Goal: Task Accomplishment & Management: Manage account settings

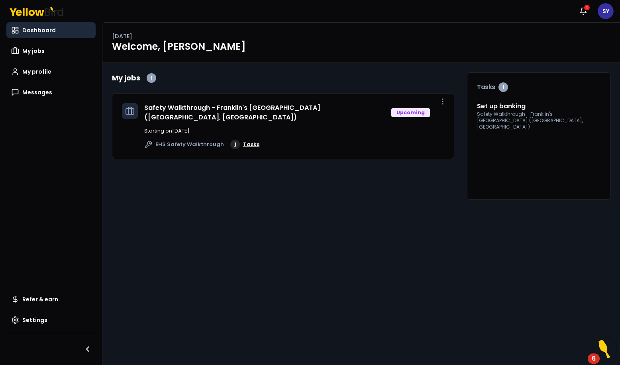
click at [240, 140] on link "1 Tasks" at bounding box center [244, 145] width 29 height 10
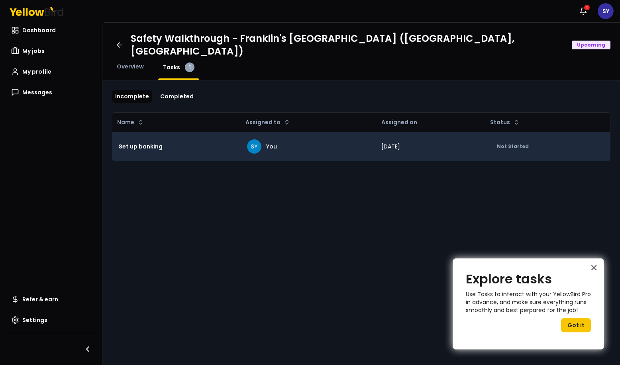
click at [168, 146] on td "Set up banking" at bounding box center [176, 146] width 128 height 29
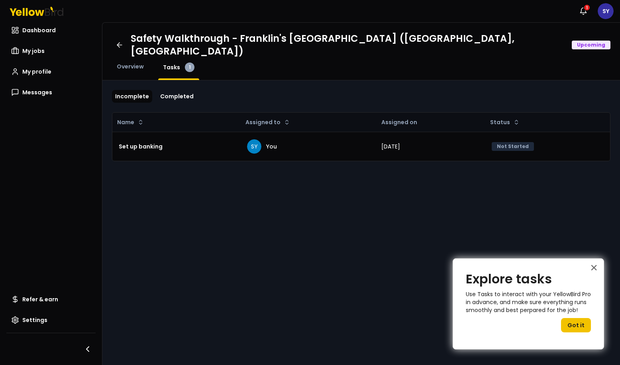
click at [577, 324] on button "Got it" at bounding box center [576, 325] width 30 height 14
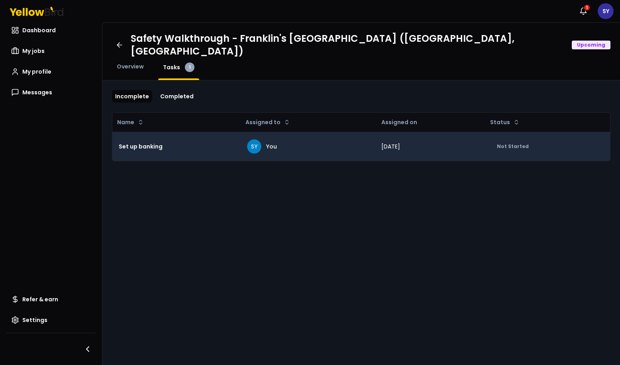
click at [514, 143] on td "Not Started" at bounding box center [547, 146] width 125 height 29
click at [513, 142] on div "Not Started" at bounding box center [512, 146] width 42 height 9
click at [354, 139] on div "SY You" at bounding box center [307, 146] width 121 height 14
click at [205, 132] on td "Set up banking" at bounding box center [176, 146] width 128 height 29
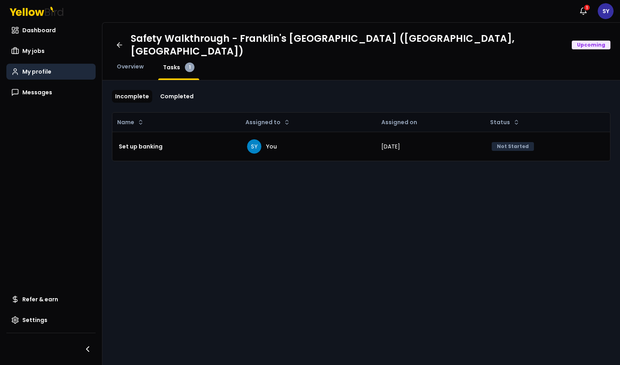
click at [34, 70] on span "My profile" at bounding box center [36, 72] width 29 height 8
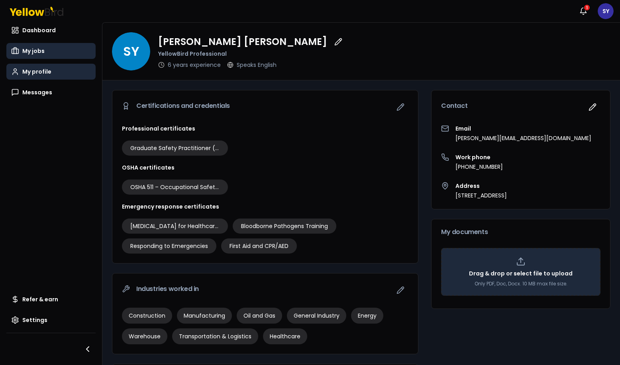
click at [45, 50] on link "My jobs" at bounding box center [50, 51] width 89 height 16
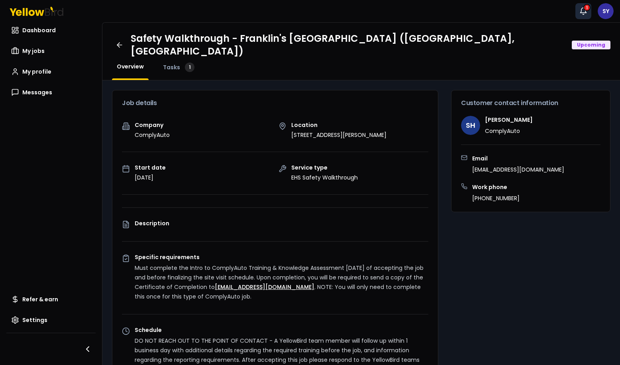
click at [581, 14] on icon "button" at bounding box center [583, 11] width 8 height 8
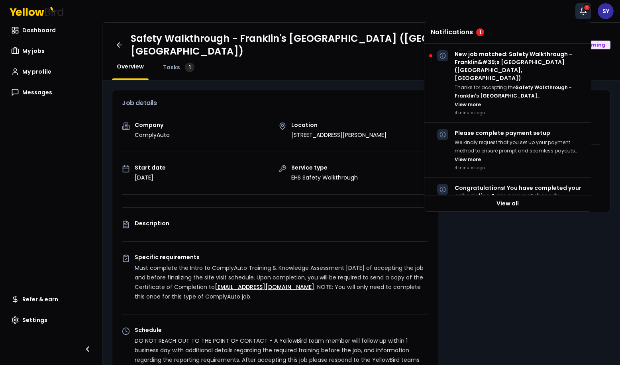
click at [539, 32] on h4 "Notifications 1" at bounding box center [507, 32] width 154 height 8
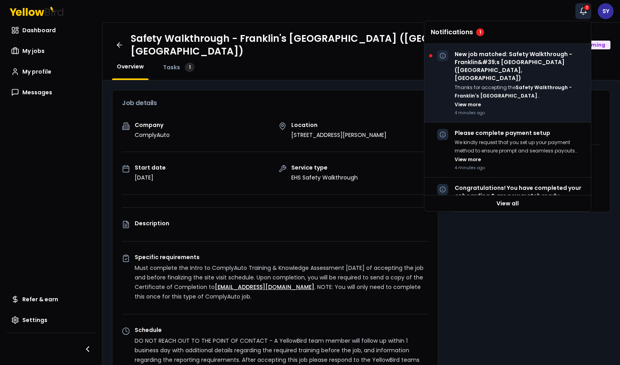
click at [514, 73] on p "New job matched: Safety Walkthrough - Franklin&#39;s Spring Creek Ford (Colquit…" at bounding box center [519, 66] width 130 height 32
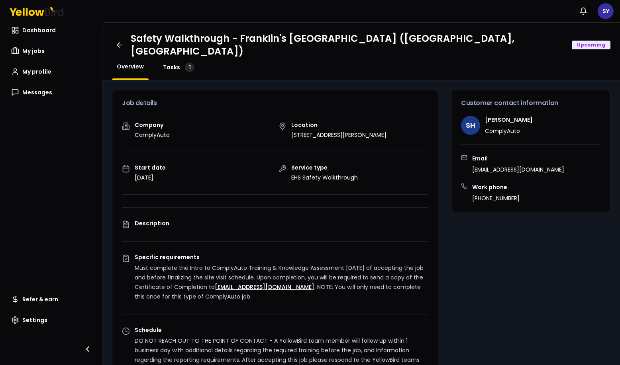
click at [171, 63] on span "Tasks" at bounding box center [171, 67] width 17 height 8
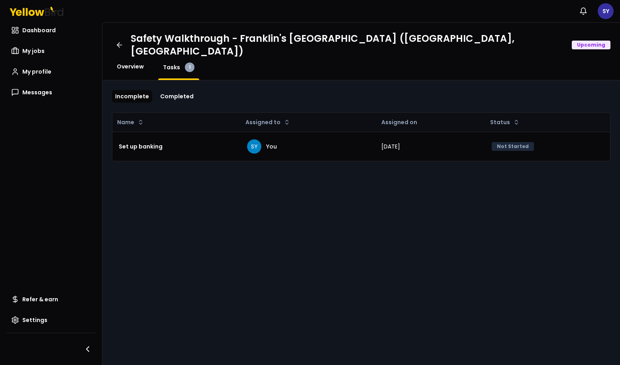
click at [138, 63] on span "Overview" at bounding box center [130, 67] width 27 height 8
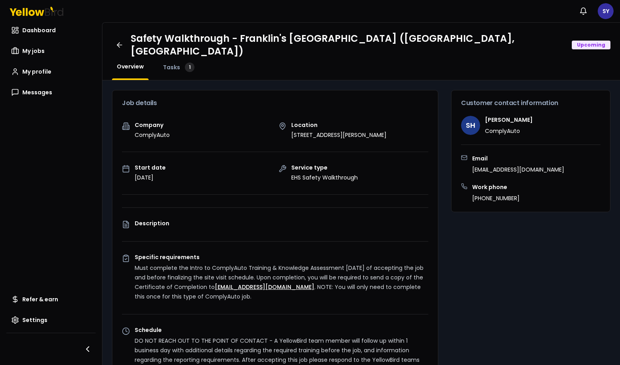
click at [170, 64] on div "Tasks 1" at bounding box center [178, 72] width 41 height 18
click at [168, 63] on span "Tasks" at bounding box center [171, 67] width 17 height 8
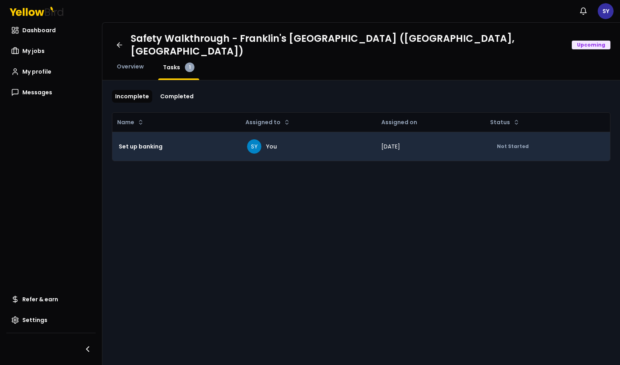
click at [201, 140] on div "Set up banking" at bounding box center [176, 147] width 115 height 16
click at [513, 142] on div "Not Started" at bounding box center [512, 146] width 42 height 9
click at [306, 139] on div "SY You" at bounding box center [307, 146] width 121 height 14
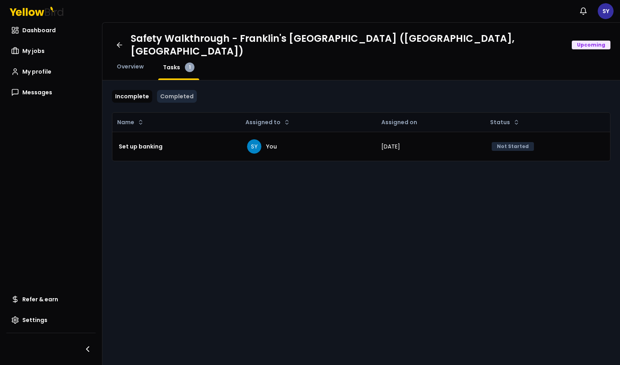
click at [178, 91] on link "Completed" at bounding box center [177, 96] width 40 height 13
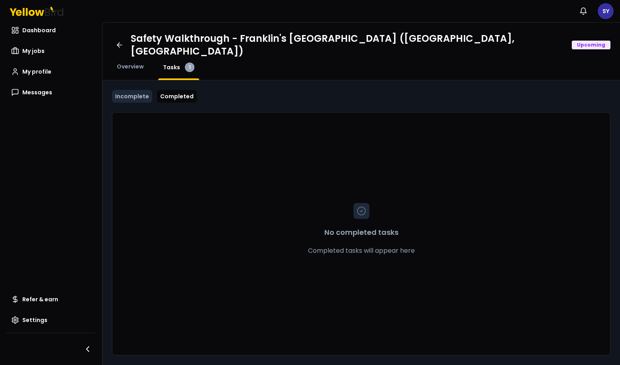
click at [134, 90] on link "Incomplete" at bounding box center [132, 96] width 40 height 13
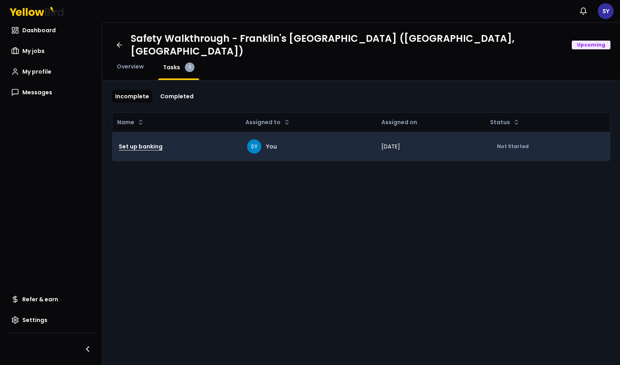
click at [136, 139] on h3 "Set up banking" at bounding box center [141, 146] width 44 height 14
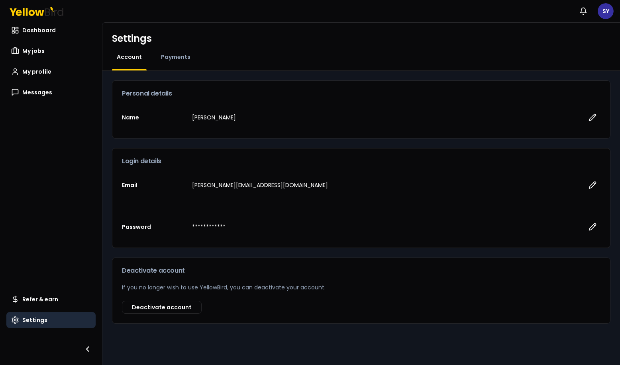
click at [178, 52] on div "Settings Account Payments" at bounding box center [360, 47] width 517 height 48
click at [177, 57] on span "Payments" at bounding box center [175, 57] width 29 height 8
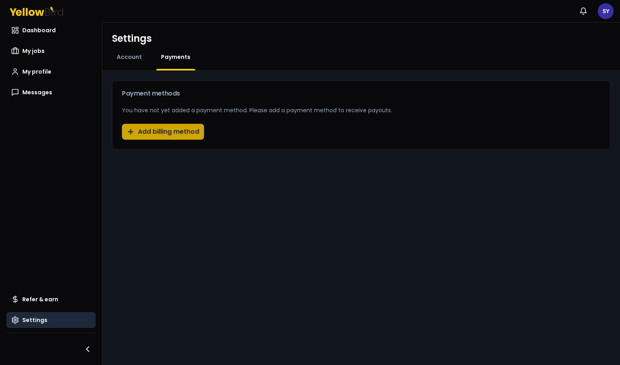
click at [171, 133] on button "Add billing method" at bounding box center [163, 132] width 82 height 16
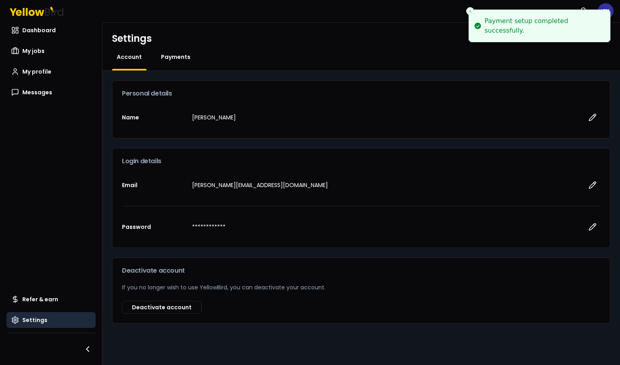
click at [178, 58] on span "Payments" at bounding box center [175, 57] width 29 height 8
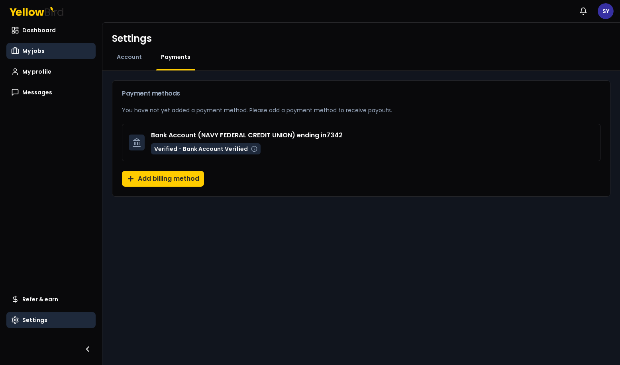
click at [35, 51] on span "My jobs" at bounding box center [33, 51] width 22 height 8
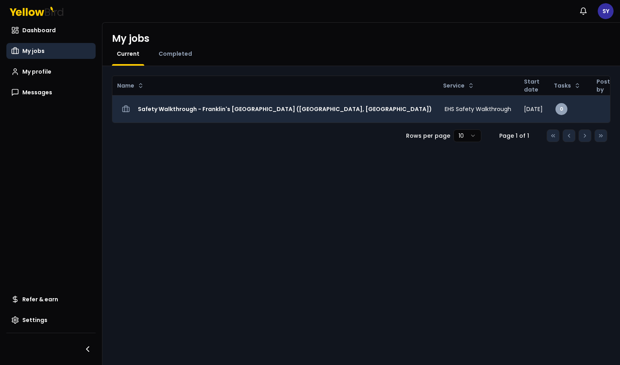
click at [524, 109] on span "[DATE]" at bounding box center [533, 109] width 19 height 8
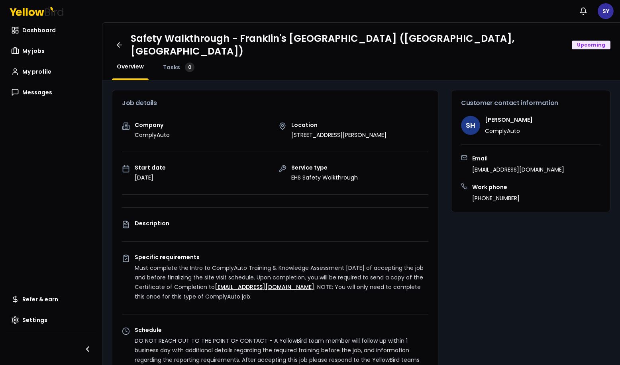
click at [29, 27] on span "Dashboard" at bounding box center [38, 30] width 33 height 8
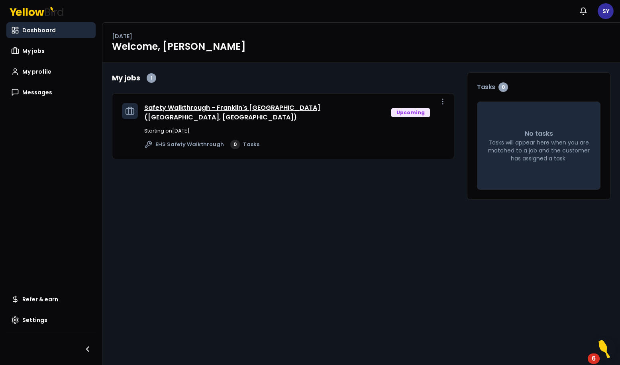
click at [272, 108] on link "Safety Walkthrough - Franklin's [GEOGRAPHIC_DATA] ([GEOGRAPHIC_DATA], [GEOGRAPH…" at bounding box center [232, 112] width 176 height 19
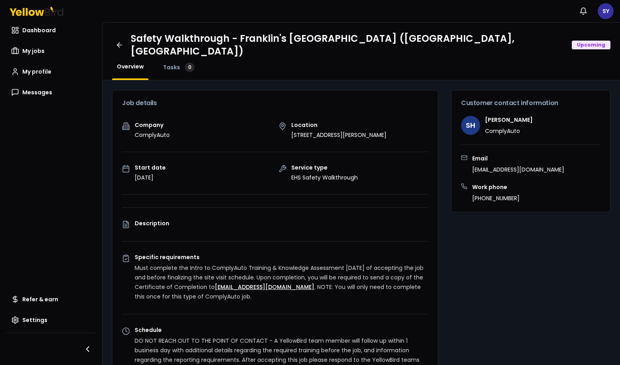
click at [167, 63] on span "Tasks" at bounding box center [171, 67] width 17 height 8
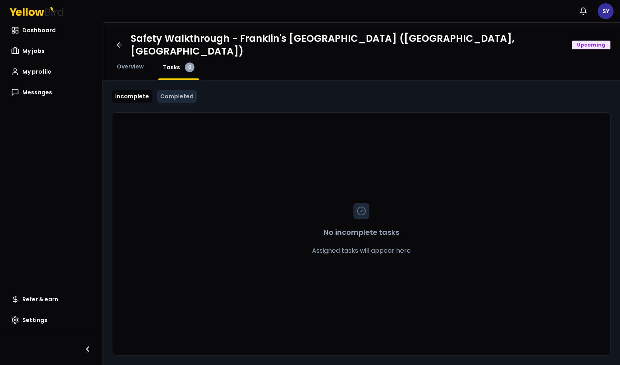
click at [174, 90] on link "Completed" at bounding box center [177, 96] width 40 height 13
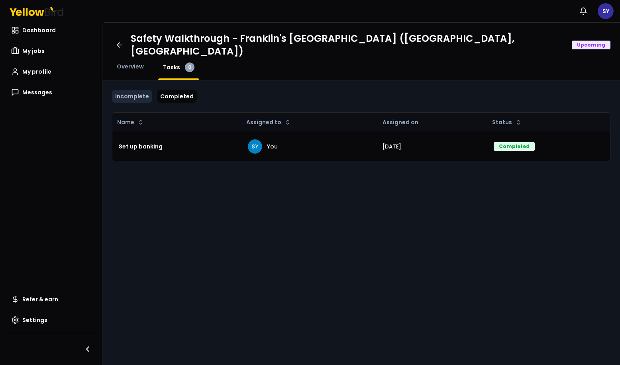
click at [131, 90] on link "Incomplete" at bounding box center [132, 96] width 40 height 13
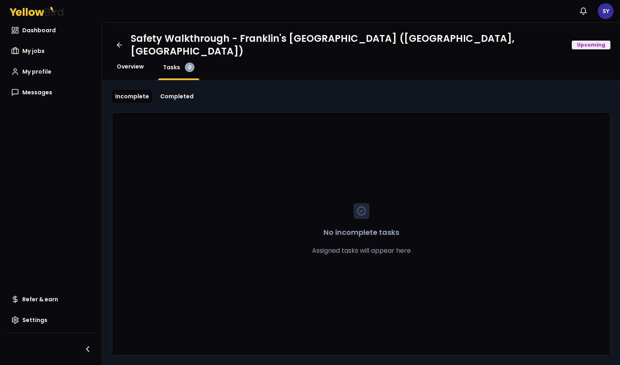
click at [125, 63] on span "Overview" at bounding box center [130, 67] width 27 height 8
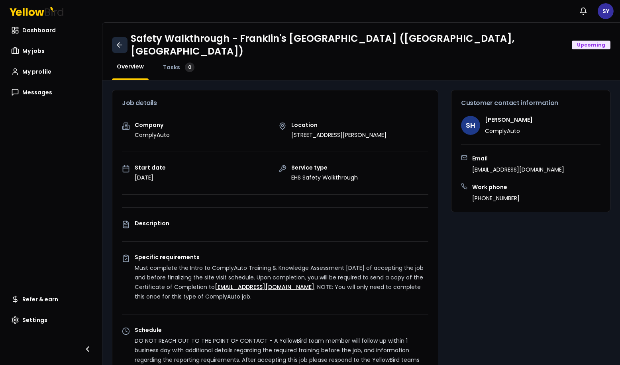
click at [114, 40] on link at bounding box center [120, 45] width 16 height 16
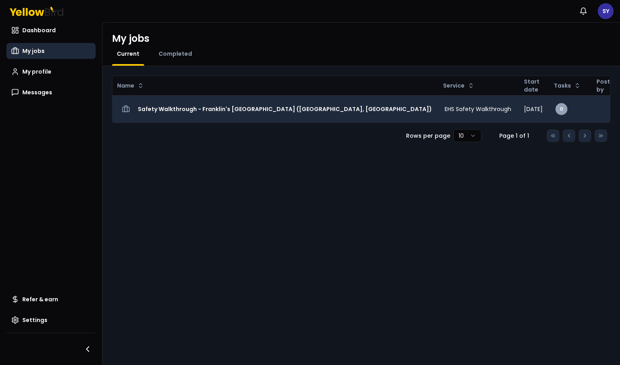
click at [291, 111] on h3 "Safety Walkthrough - Franklin's [GEOGRAPHIC_DATA] ([GEOGRAPHIC_DATA], [GEOGRAPH…" at bounding box center [285, 109] width 294 height 14
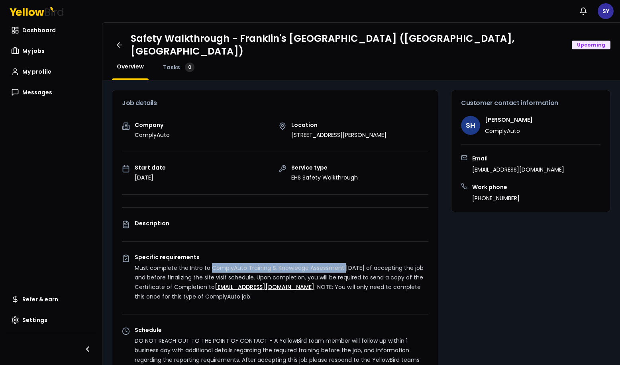
drag, startPoint x: 209, startPoint y: 257, endPoint x: 344, endPoint y: 253, distance: 135.0
click at [344, 254] on div "Specific requirements Must complete the Intro to ComplyAuto Training & Knowledg…" at bounding box center [281, 277] width 293 height 47
copy p "ComplyAuto Training & Knowledge Assessment"
